Goal: Transaction & Acquisition: Download file/media

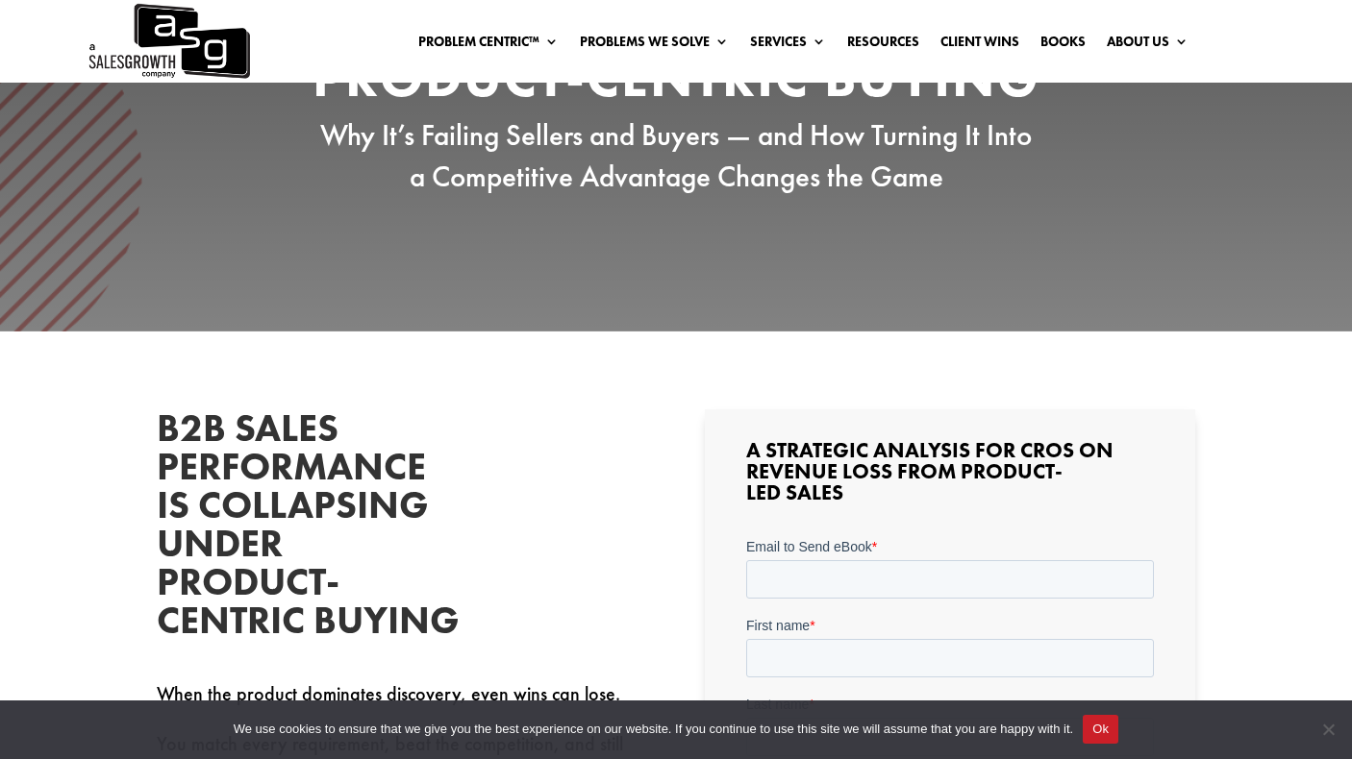
scroll to position [608, 0]
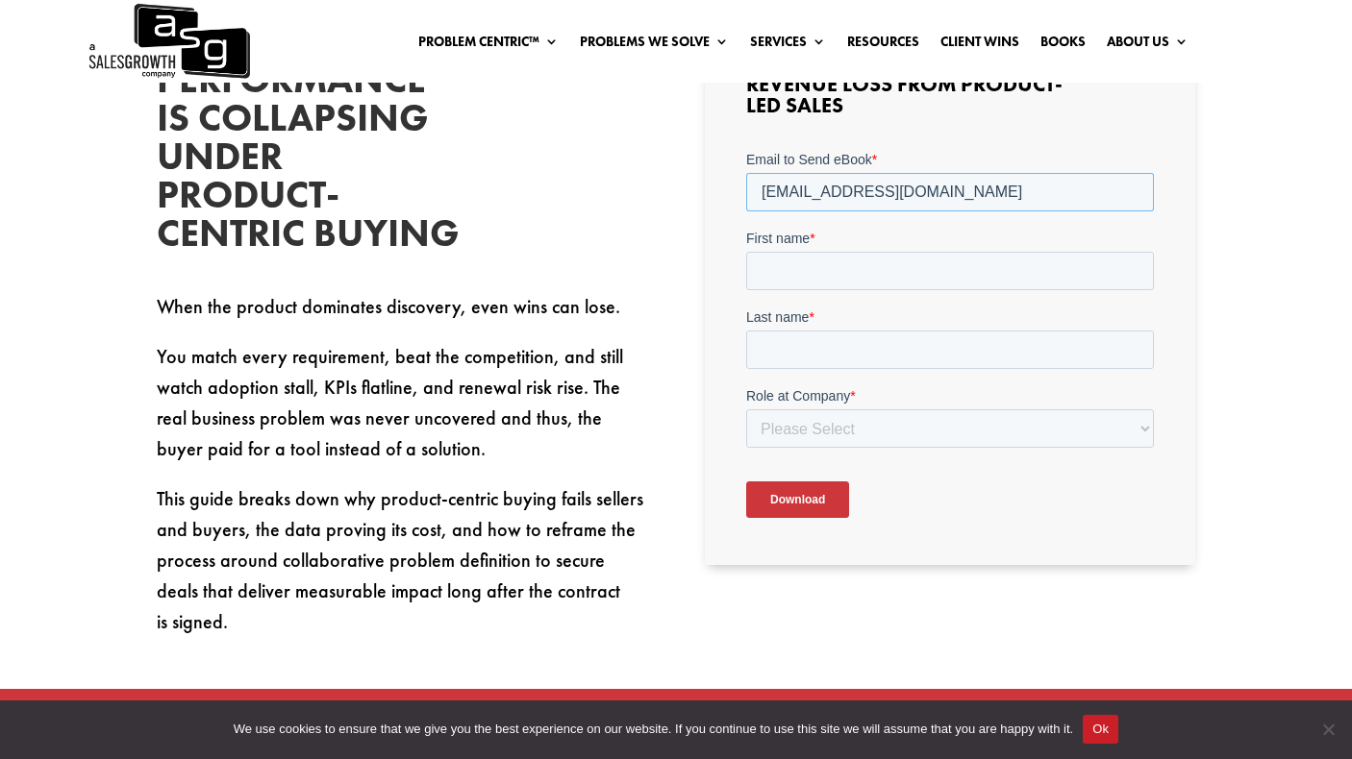
type input "[EMAIL_ADDRESS][DOMAIN_NAME]"
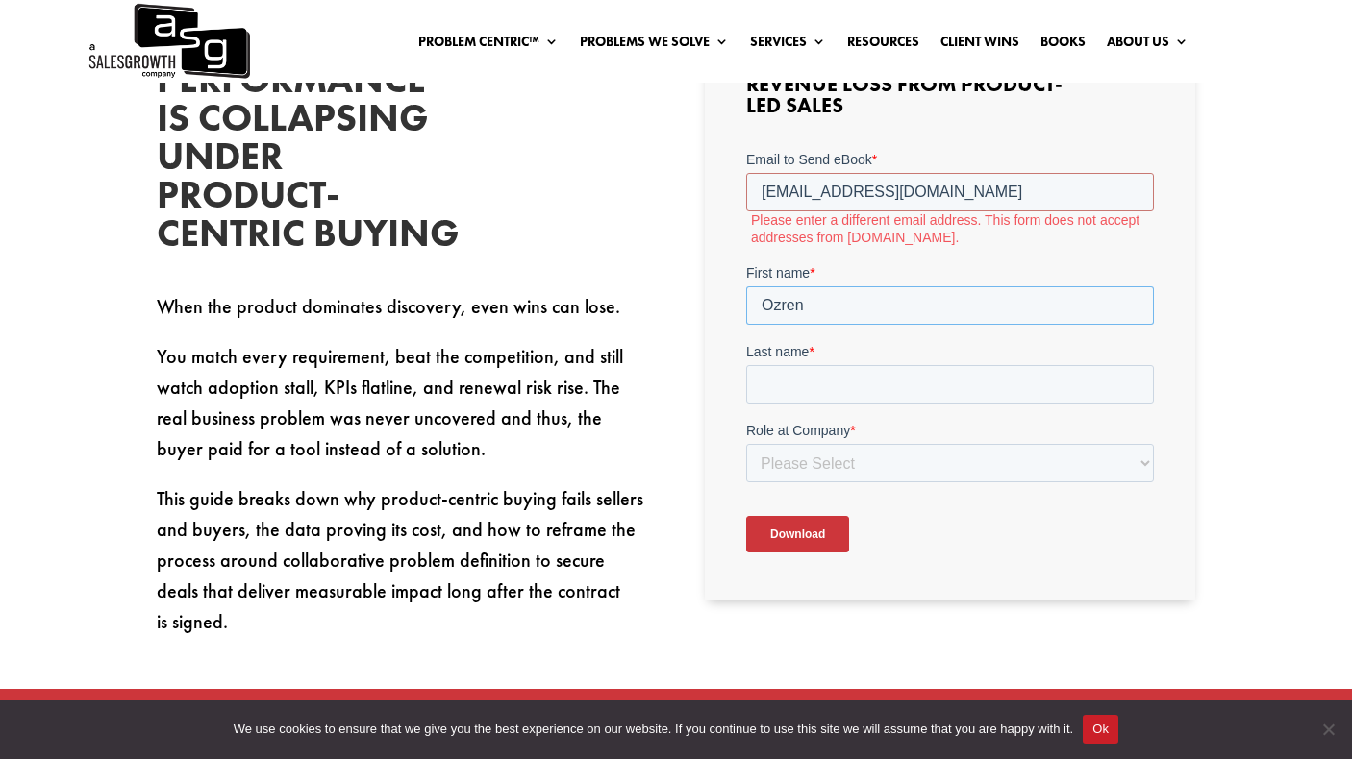
type input "Ozren"
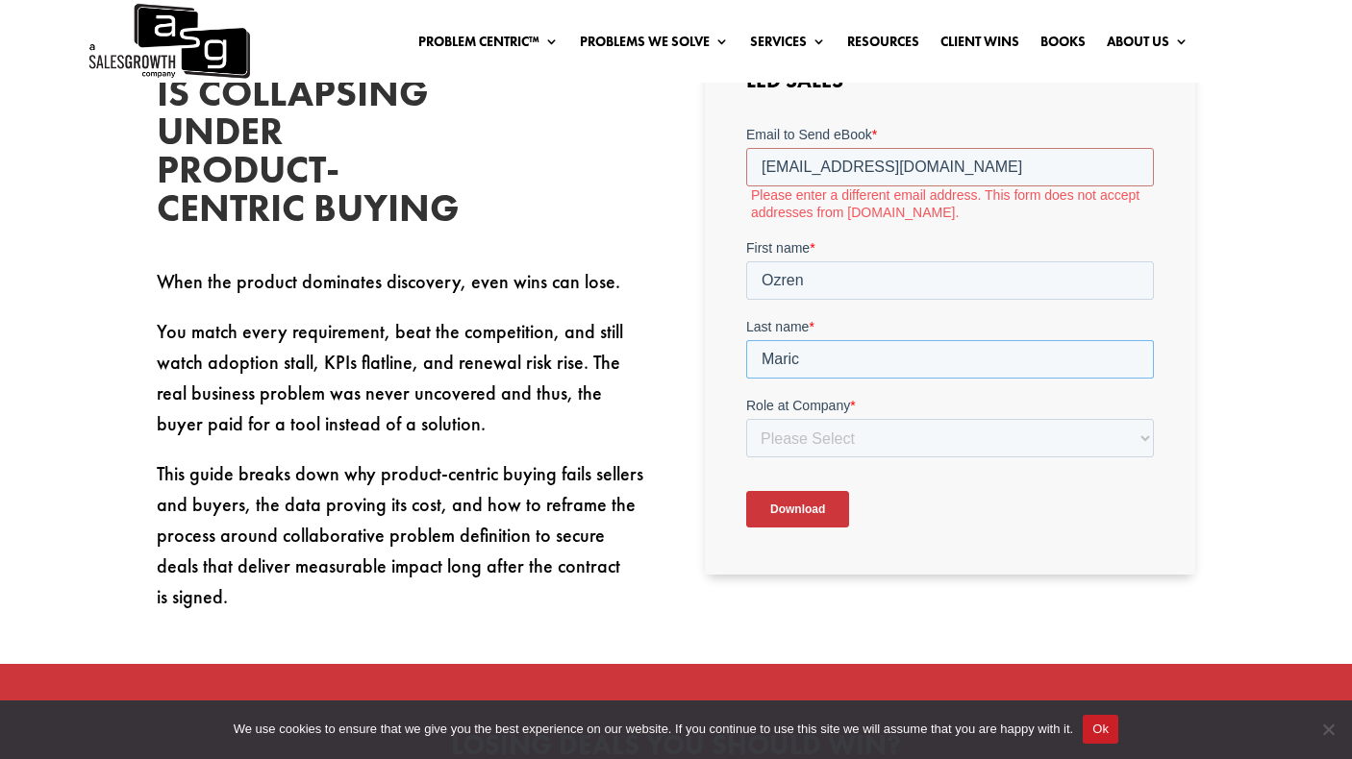
type input "Maric"
select select "Individual Contributor (AE, SDR, CSM, etc)"
click at [787, 506] on input "Download" at bounding box center [796, 509] width 103 height 37
click at [758, 168] on input "[EMAIL_ADDRESS][DOMAIN_NAME]" at bounding box center [949, 167] width 408 height 38
click at [970, 154] on input "[EMAIL_ADDRESS][DOMAIN_NAME]" at bounding box center [949, 167] width 408 height 38
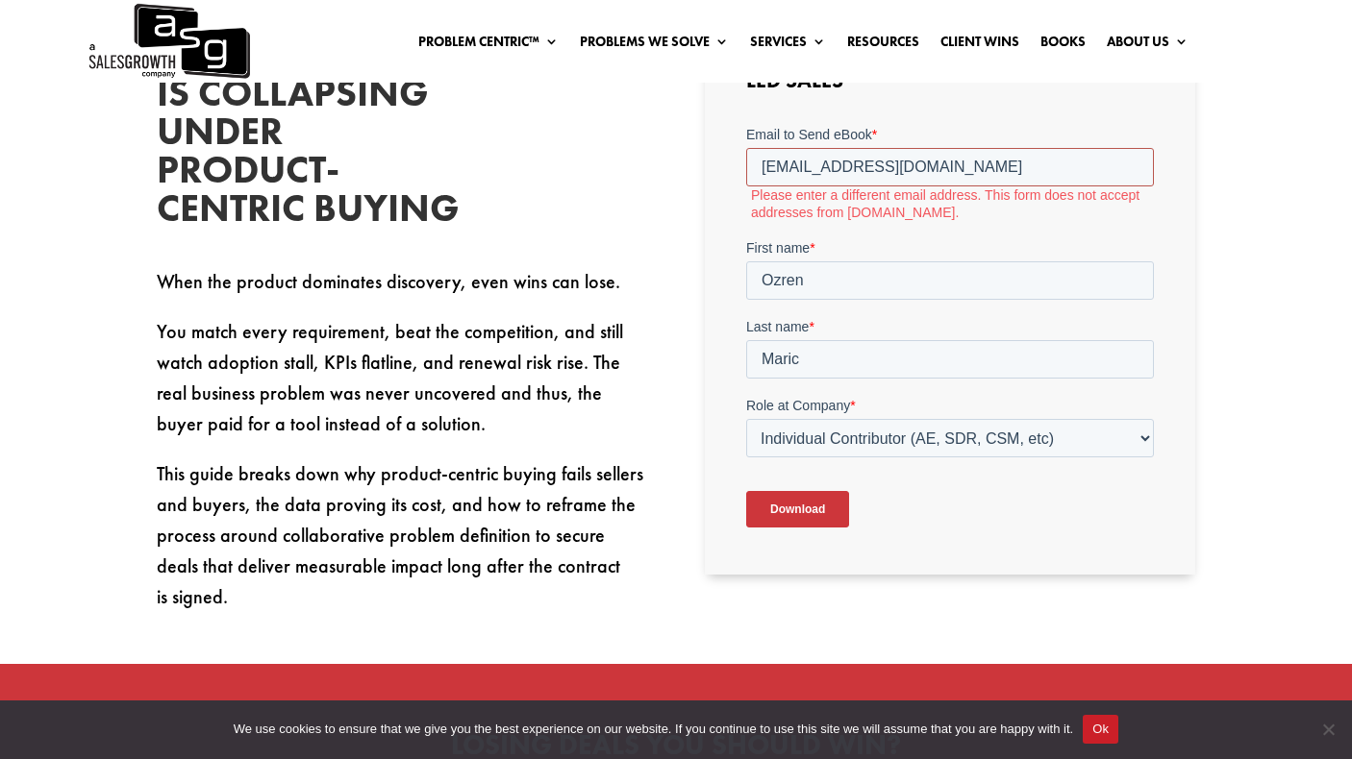
click at [969, 164] on input "[EMAIL_ADDRESS][DOMAIN_NAME]" at bounding box center [949, 167] width 408 height 38
drag, startPoint x: 983, startPoint y: 164, endPoint x: 696, endPoint y: 165, distance: 287.4
click at [745, 165] on html "Email to Send eBook * [EMAIL_ADDRESS][DOMAIN_NAME] Please enter a different ema…" at bounding box center [949, 343] width 408 height 436
click at [776, 507] on input "Download" at bounding box center [796, 509] width 103 height 37
click at [921, 164] on input "[EMAIL_ADDRESS][DOMAIN_NAME]" at bounding box center [949, 167] width 408 height 38
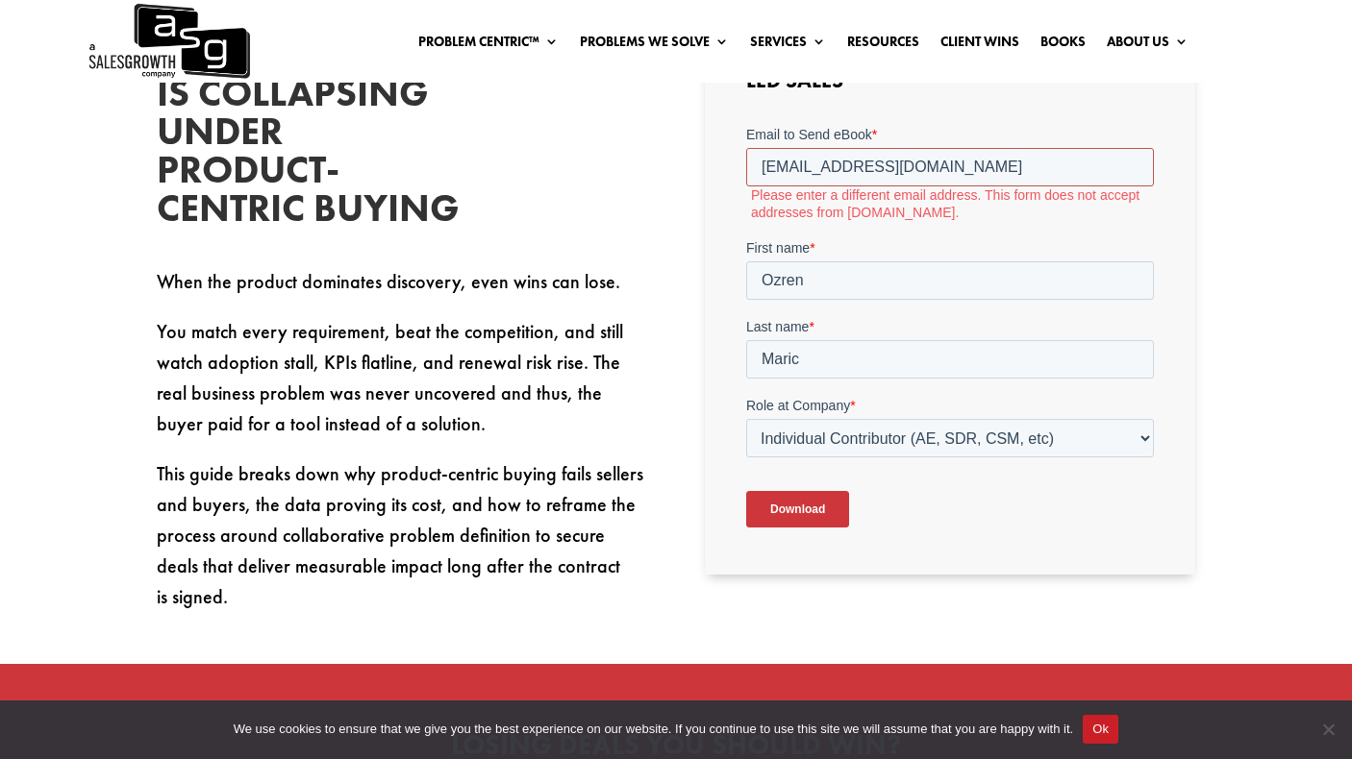
drag, startPoint x: 921, startPoint y: 164, endPoint x: 753, endPoint y: 174, distance: 168.5
click at [753, 174] on input "[EMAIL_ADDRESS][DOMAIN_NAME]" at bounding box center [949, 167] width 408 height 38
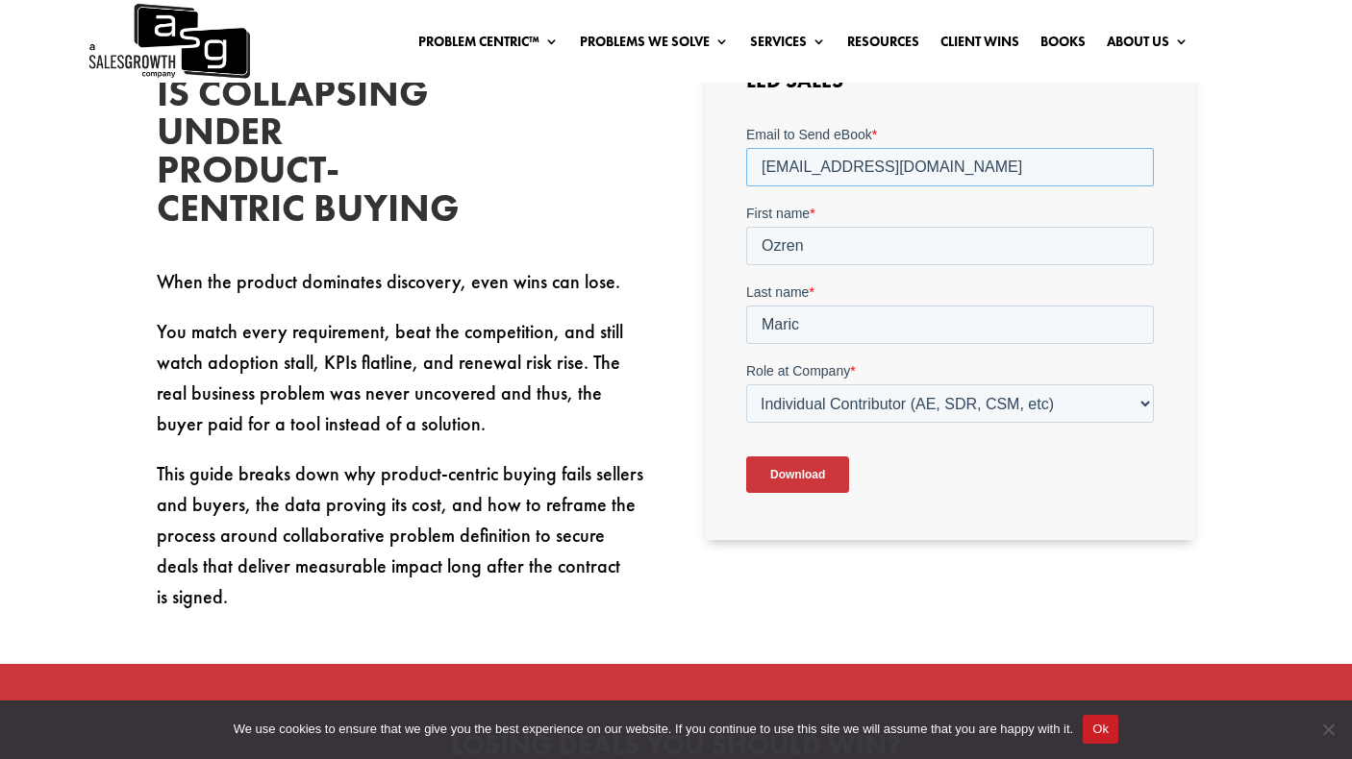
type input "[EMAIL_ADDRESS][DOMAIN_NAME]"
click at [776, 480] on input "Download" at bounding box center [796, 475] width 103 height 37
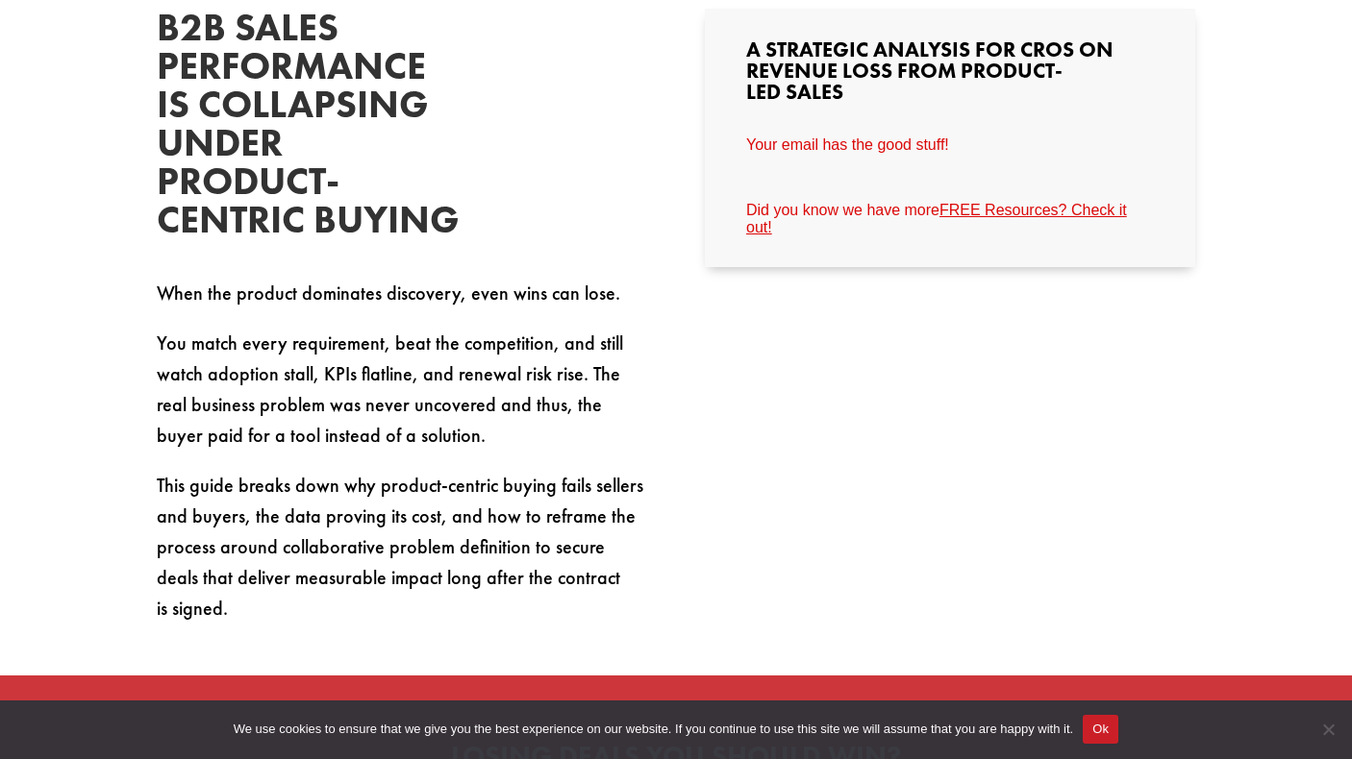
scroll to position [0, 0]
